Goal: Check status: Check status

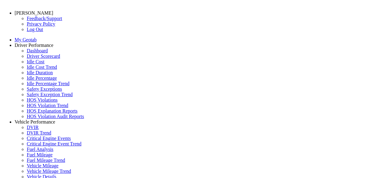
select select "******"
click at [40, 59] on link "Driver Scorecard" at bounding box center [43, 55] width 33 height 5
